Goal: Transaction & Acquisition: Download file/media

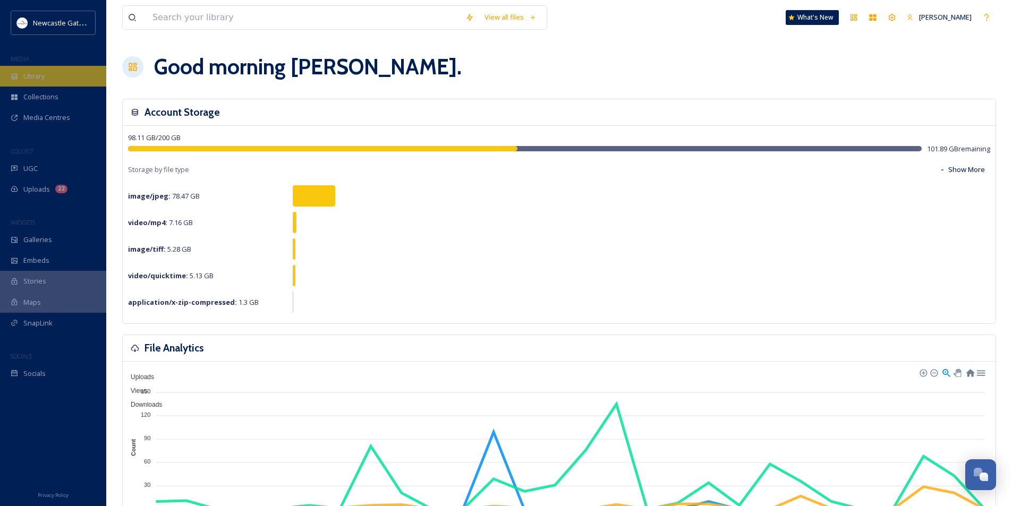
click at [69, 77] on div "Library" at bounding box center [53, 76] width 106 height 21
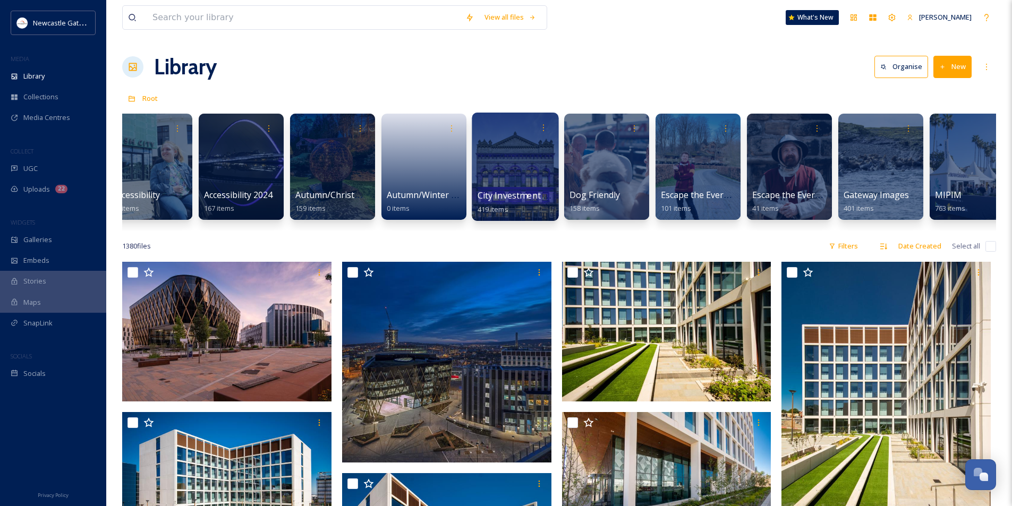
click at [506, 157] on div at bounding box center [515, 167] width 87 height 108
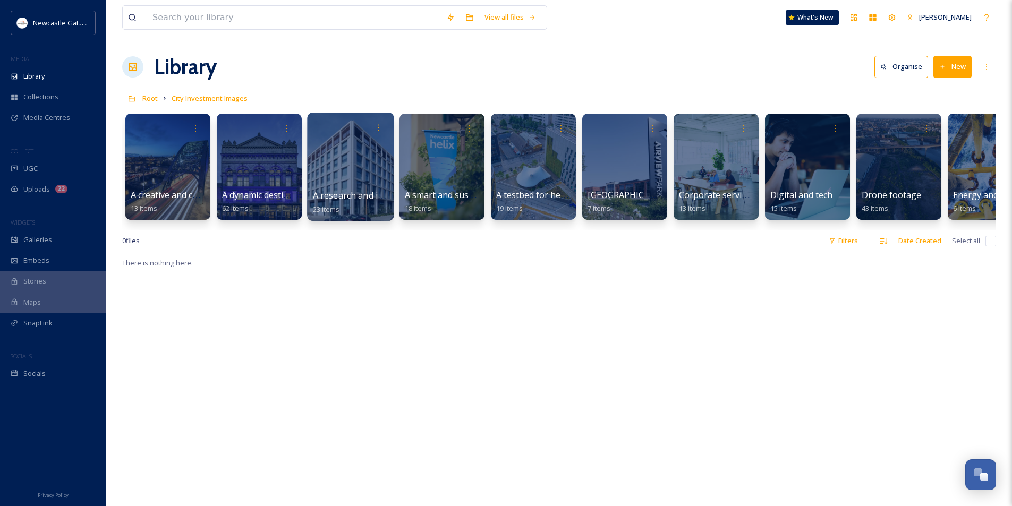
click at [345, 169] on div at bounding box center [350, 167] width 87 height 108
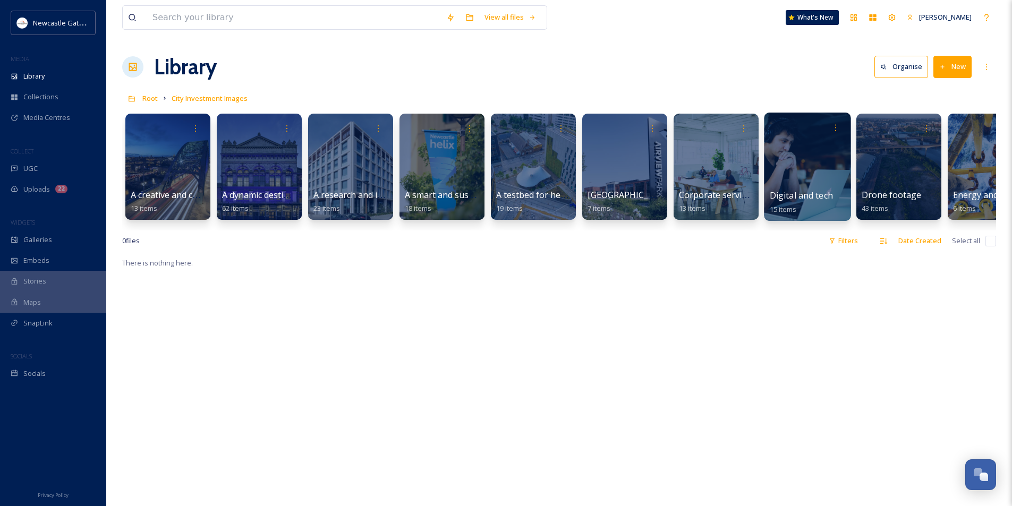
click at [811, 169] on div at bounding box center [807, 167] width 87 height 108
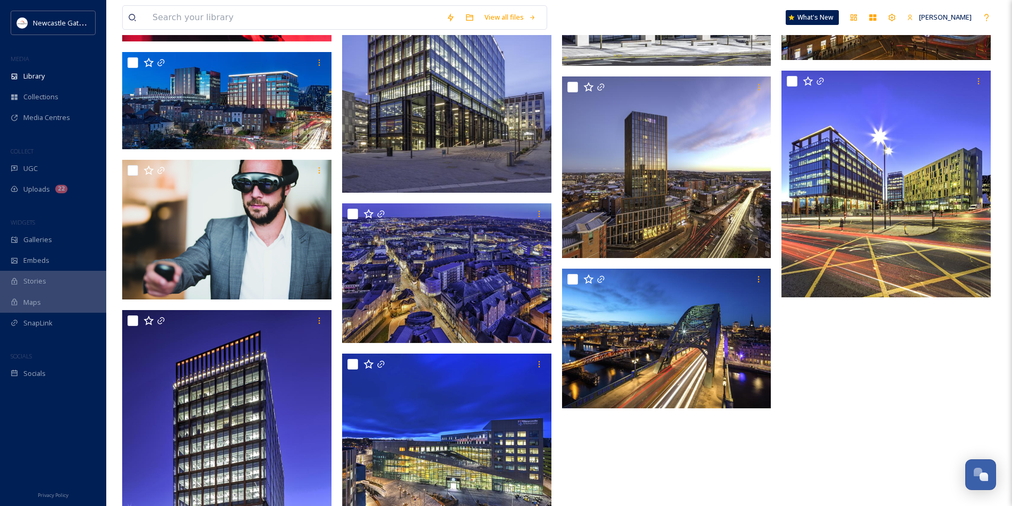
scroll to position [340, 0]
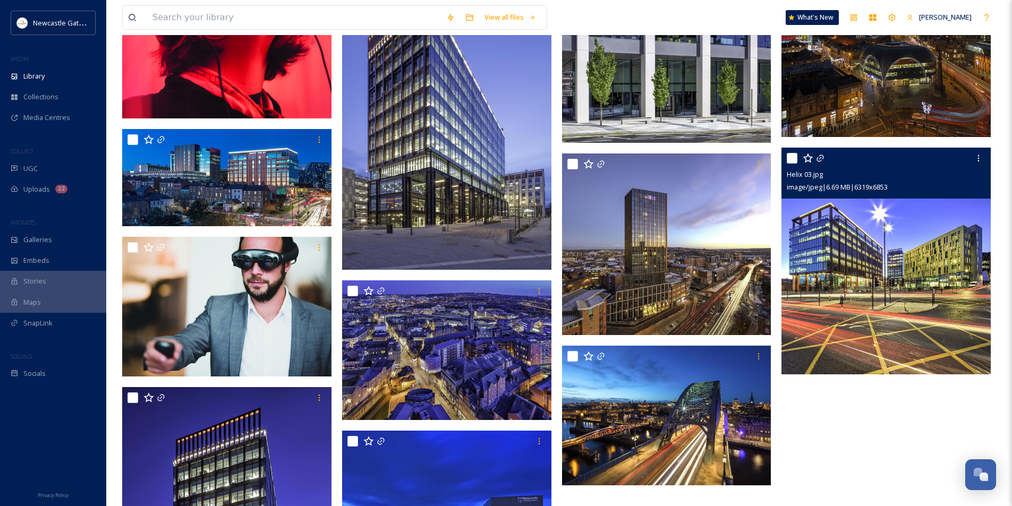
click at [894, 252] on img at bounding box center [885, 261] width 209 height 227
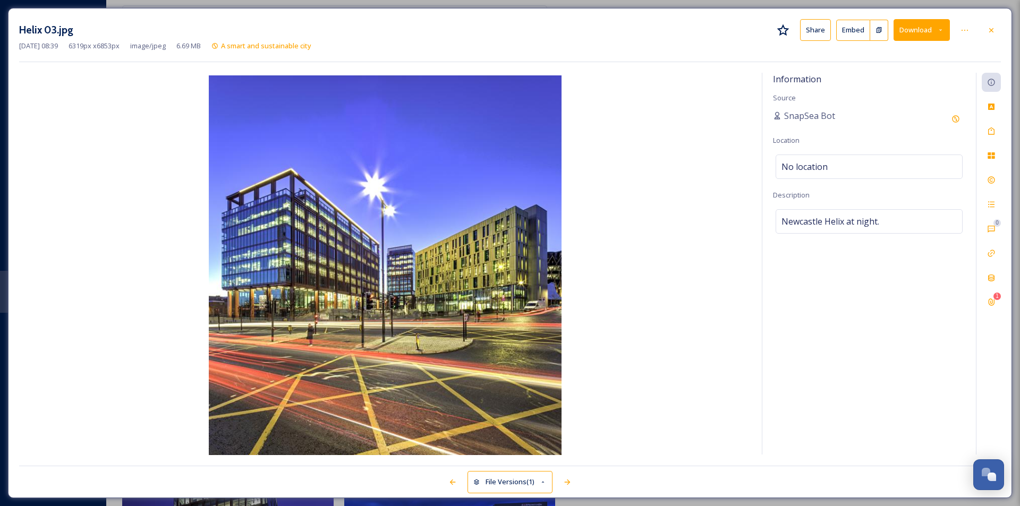
click at [917, 33] on button "Download" at bounding box center [921, 30] width 56 height 22
click at [914, 78] on span "Download Large (1844 x 2000)" at bounding box center [890, 75] width 93 height 10
click at [676, 32] on div "Helix 03.jpg Share Embed Download" at bounding box center [510, 30] width 982 height 22
click at [990, 30] on icon at bounding box center [991, 30] width 8 height 8
